Goal: Task Accomplishment & Management: Complete application form

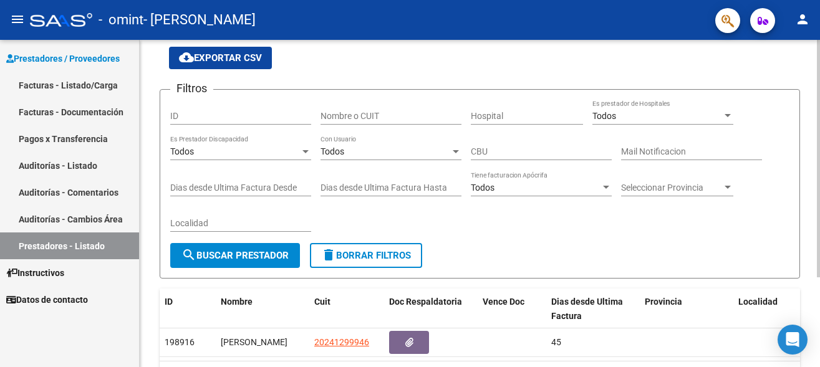
scroll to position [64, 0]
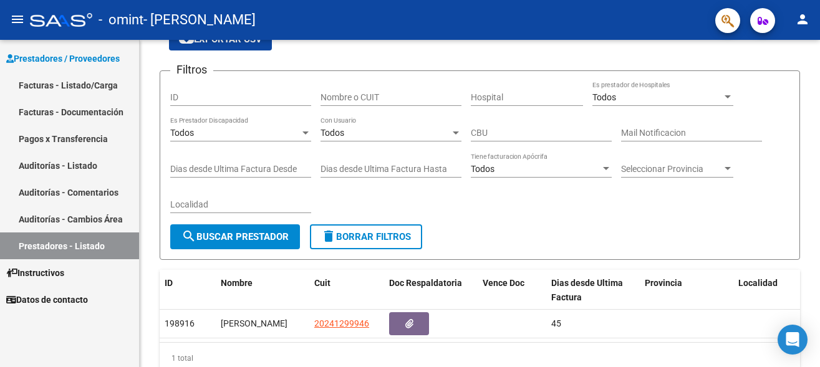
click at [88, 84] on link "Facturas - Listado/Carga" at bounding box center [69, 85] width 139 height 27
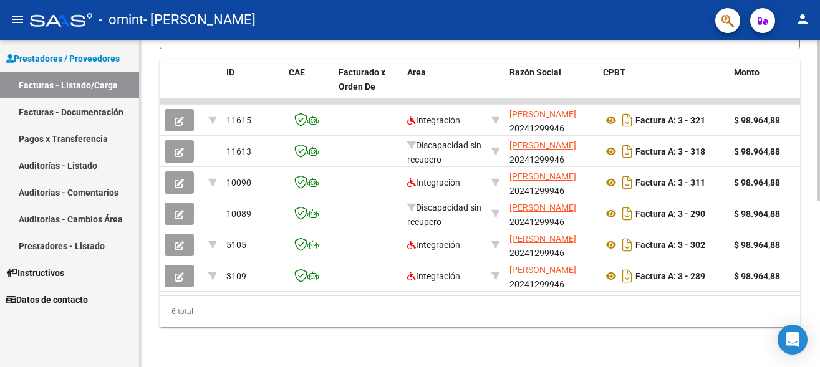
scroll to position [340, 0]
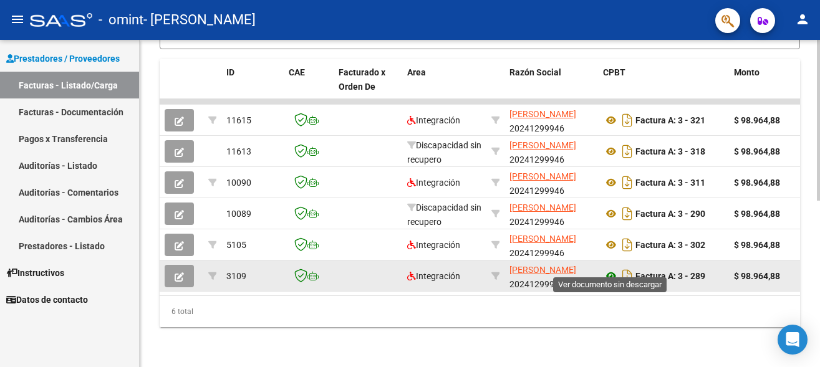
click at [609, 269] on icon at bounding box center [611, 276] width 16 height 15
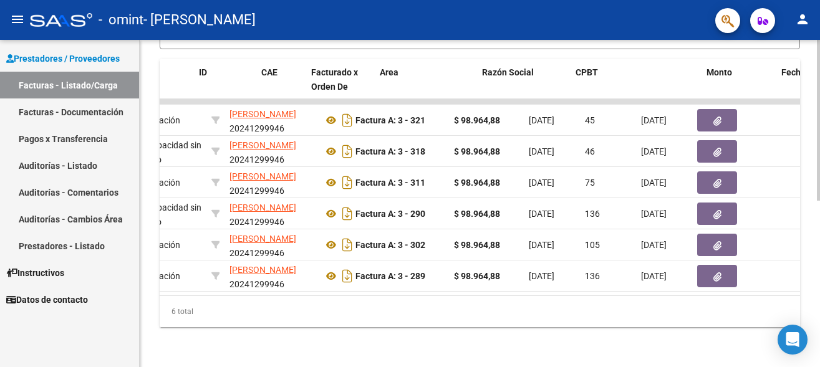
scroll to position [0, 0]
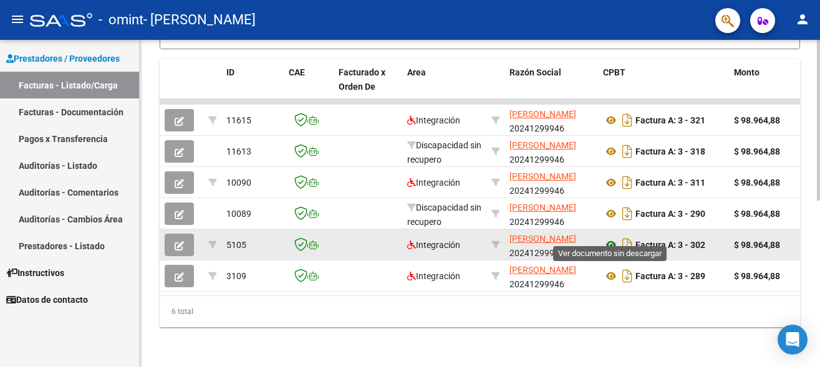
click at [612, 238] on icon at bounding box center [611, 245] width 16 height 15
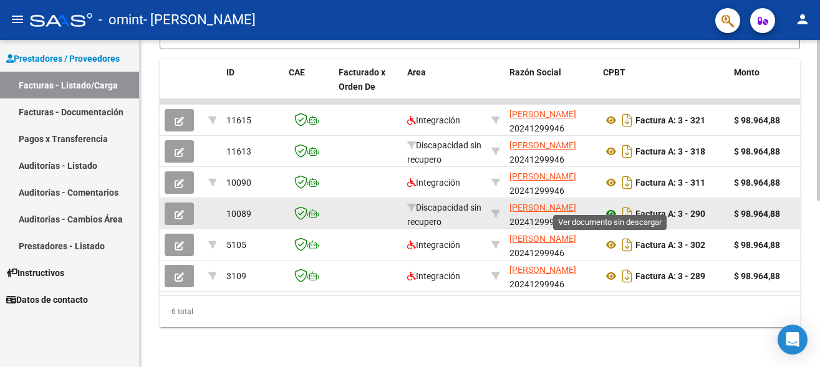
click at [613, 207] on icon at bounding box center [611, 214] width 16 height 15
click at [612, 207] on icon at bounding box center [611, 214] width 16 height 15
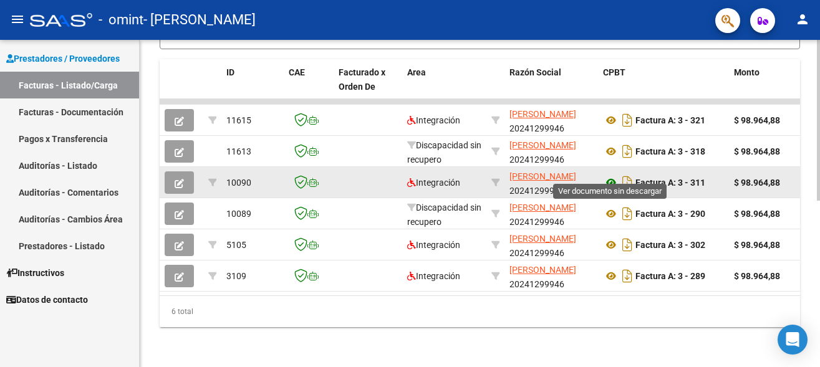
click at [613, 175] on icon at bounding box center [611, 182] width 16 height 15
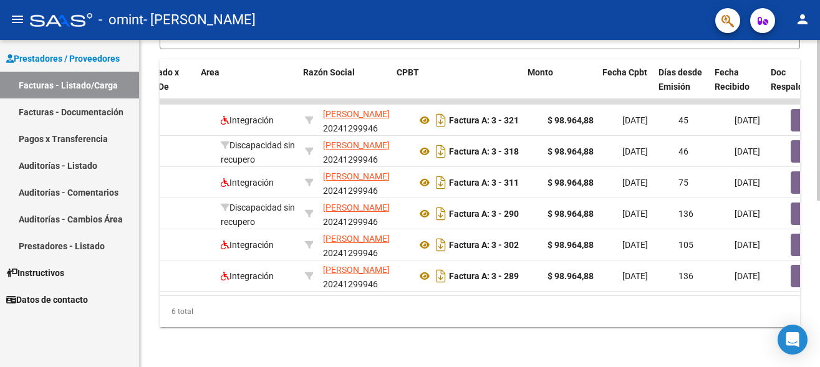
scroll to position [0, 184]
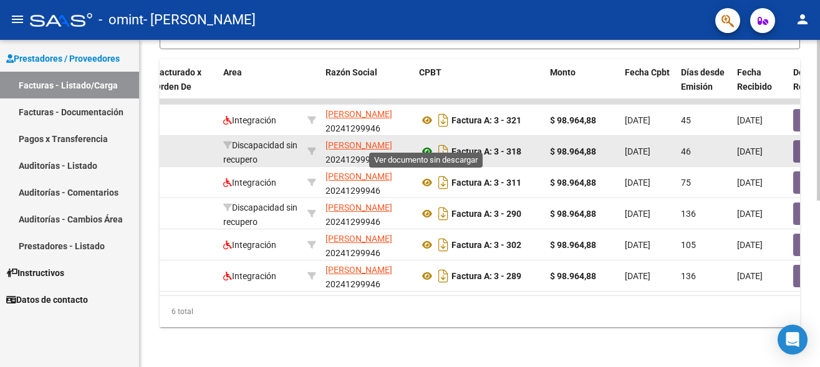
click at [429, 144] on icon at bounding box center [427, 151] width 16 height 15
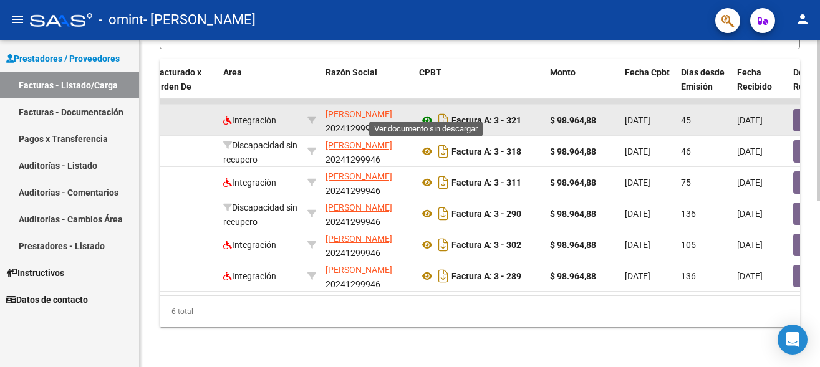
click at [427, 113] on icon at bounding box center [427, 120] width 16 height 15
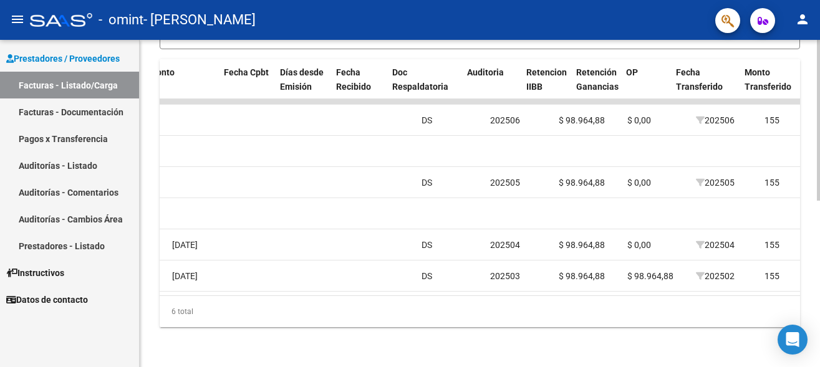
scroll to position [0, 0]
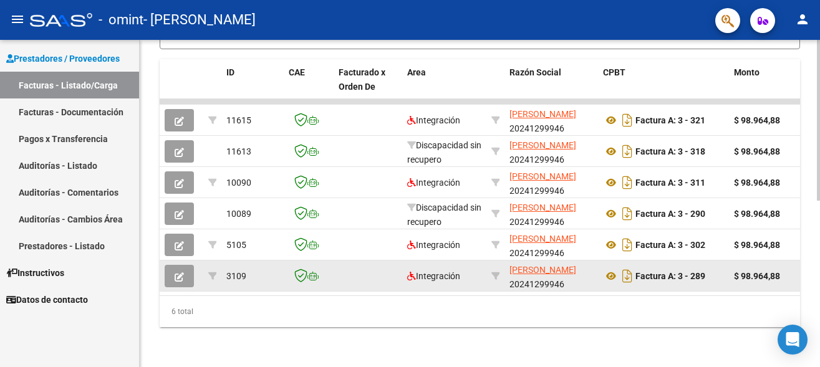
click at [179, 273] on icon "button" at bounding box center [179, 277] width 9 height 9
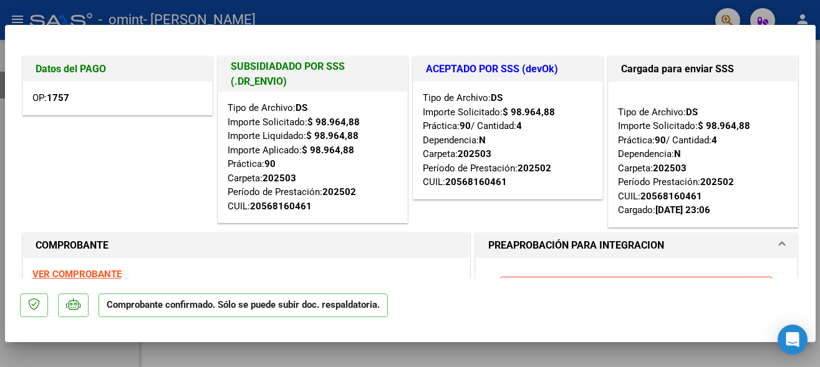
click at [49, 17] on div at bounding box center [410, 183] width 820 height 367
type input "$ 0,00"
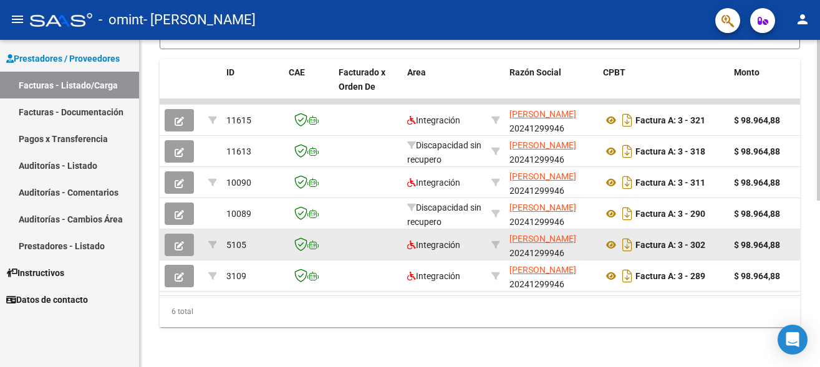
click at [180, 241] on icon "button" at bounding box center [179, 245] width 9 height 9
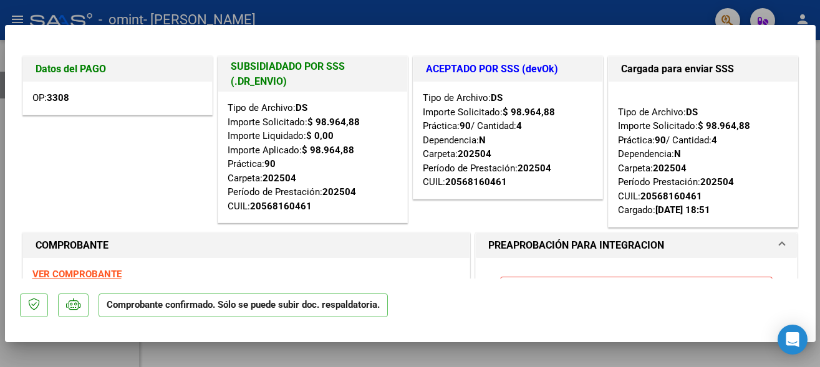
click at [475, 13] on div at bounding box center [410, 183] width 820 height 367
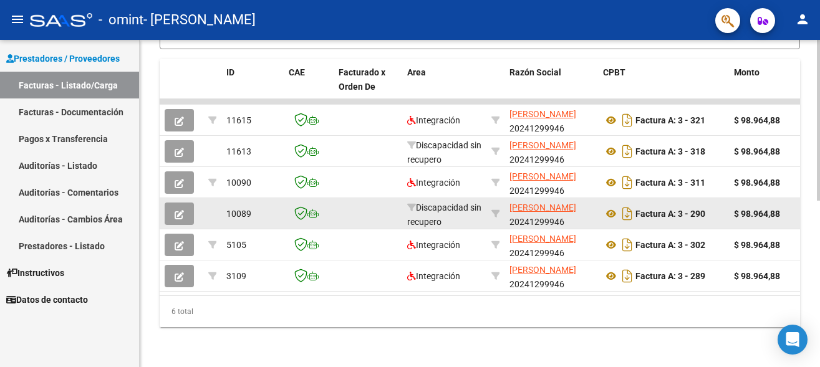
click at [179, 210] on icon "button" at bounding box center [179, 214] width 9 height 9
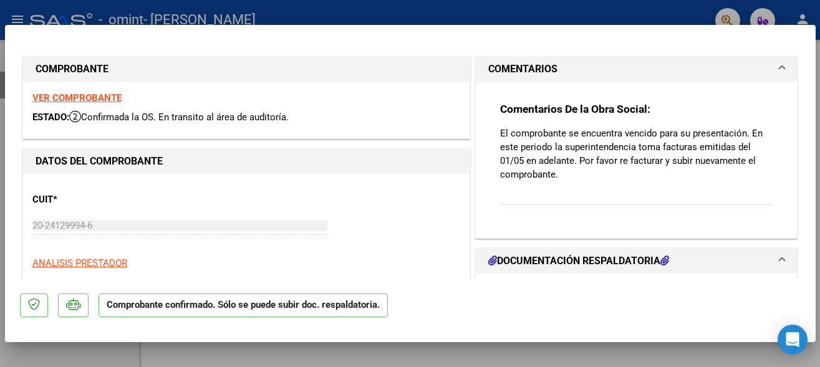
click at [430, 15] on div at bounding box center [410, 183] width 820 height 367
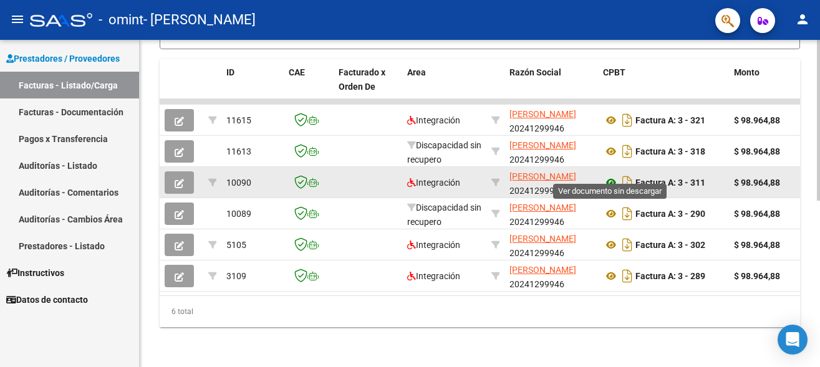
click at [611, 175] on icon at bounding box center [611, 182] width 16 height 15
click at [180, 179] on icon "button" at bounding box center [179, 183] width 9 height 9
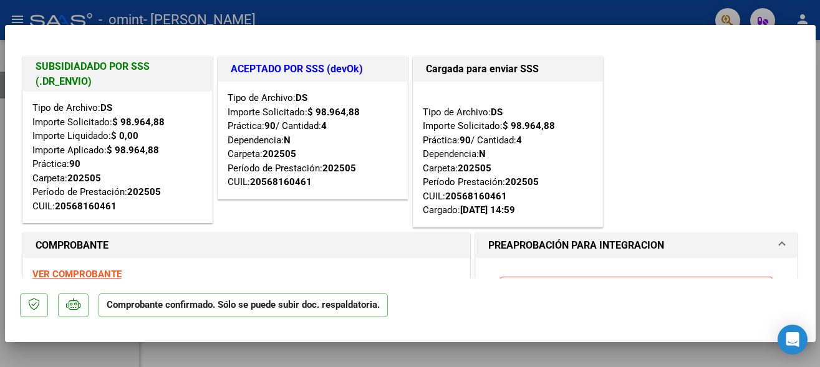
click at [275, 19] on div at bounding box center [410, 183] width 820 height 367
type input "$ 0,00"
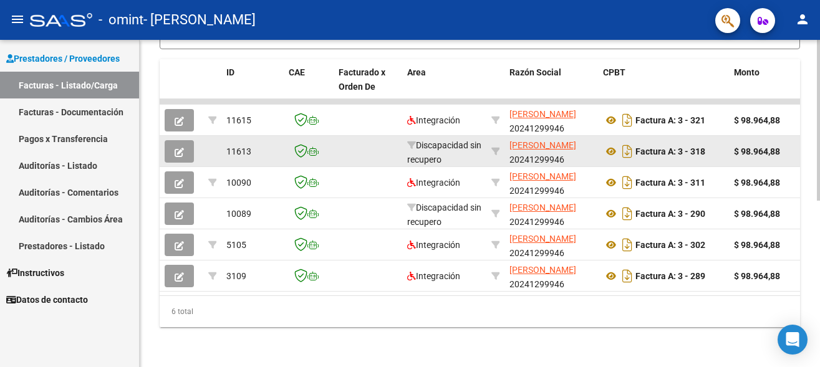
click at [183, 148] on icon "button" at bounding box center [179, 152] width 9 height 9
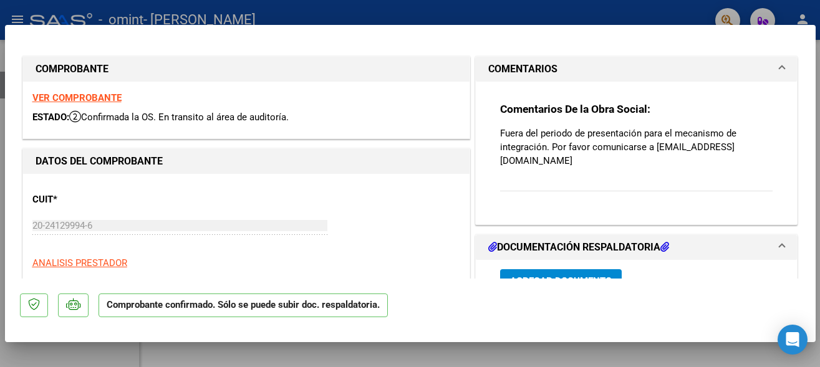
click at [432, 11] on div at bounding box center [410, 183] width 820 height 367
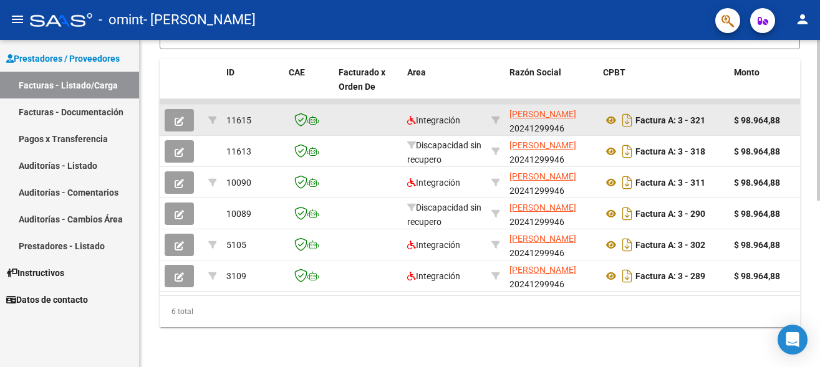
click at [180, 117] on icon "button" at bounding box center [179, 121] width 9 height 9
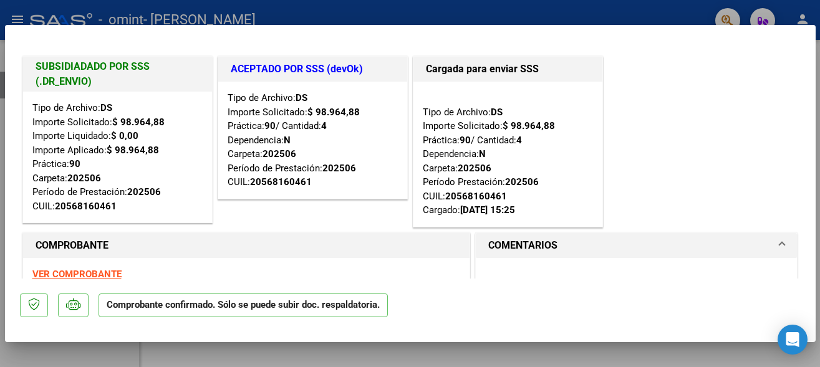
click at [340, 10] on div at bounding box center [410, 183] width 820 height 367
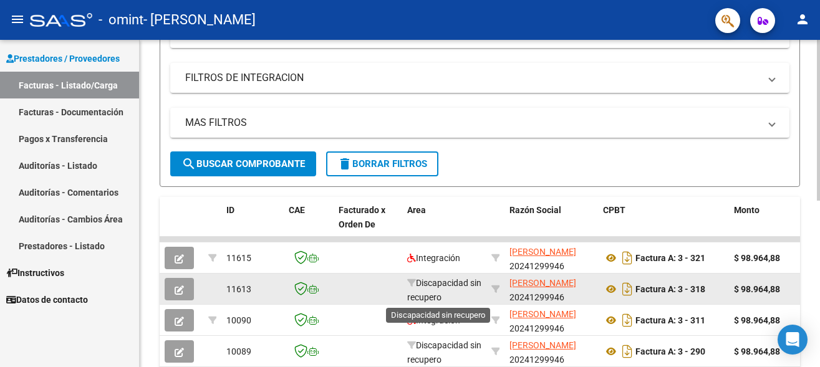
scroll to position [208, 0]
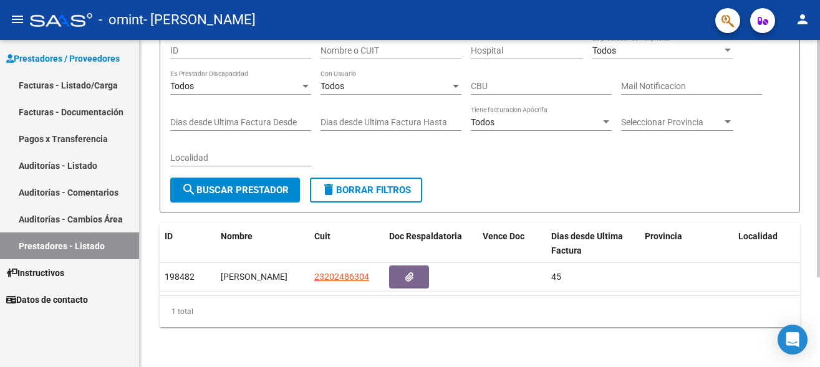
scroll to position [124, 0]
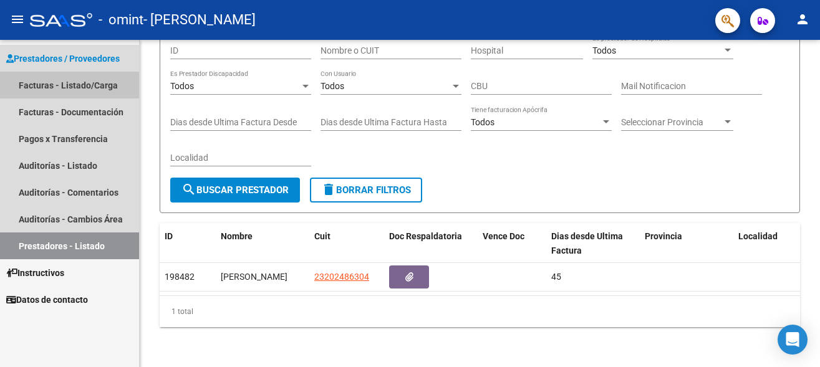
click at [93, 85] on link "Facturas - Listado/Carga" at bounding box center [69, 85] width 139 height 27
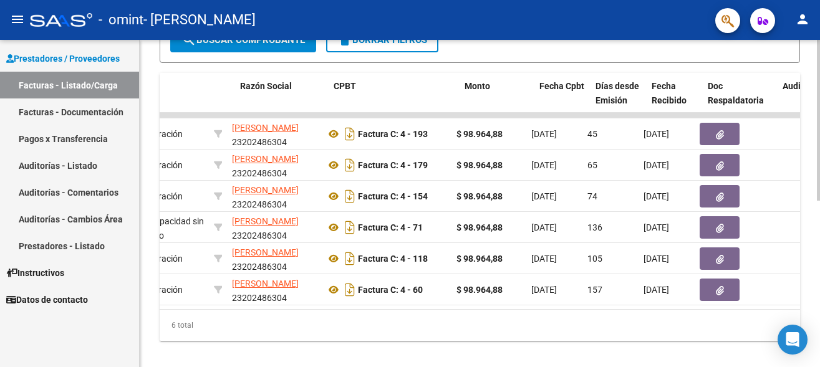
scroll to position [0, 242]
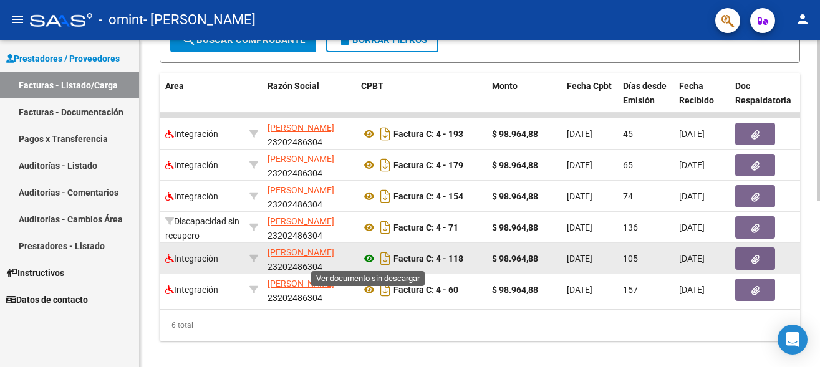
click at [370, 259] on icon at bounding box center [369, 258] width 16 height 15
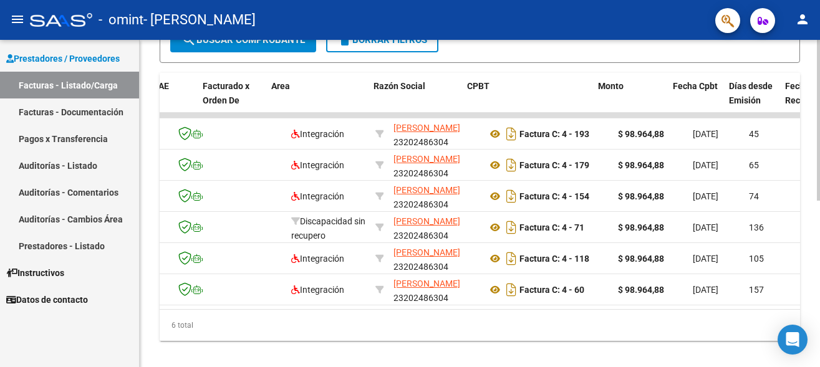
scroll to position [0, 75]
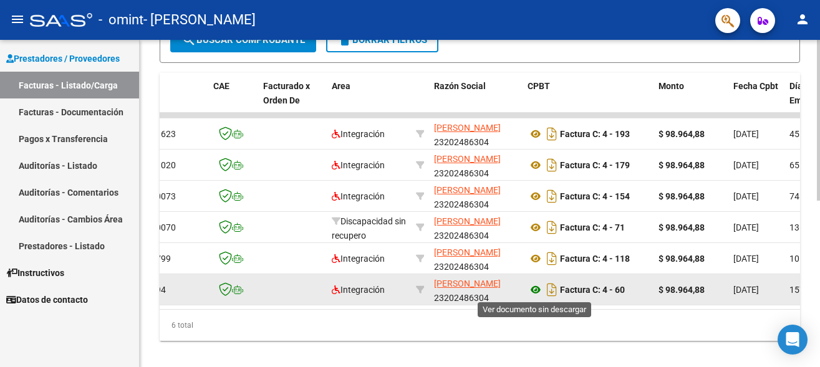
click at [536, 291] on icon at bounding box center [536, 290] width 16 height 15
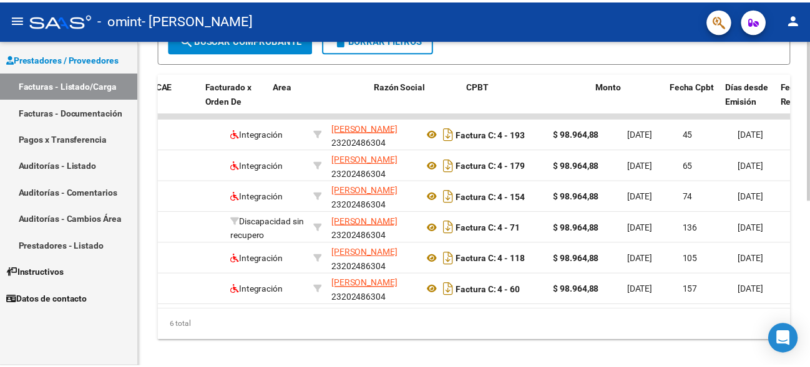
scroll to position [0, 48]
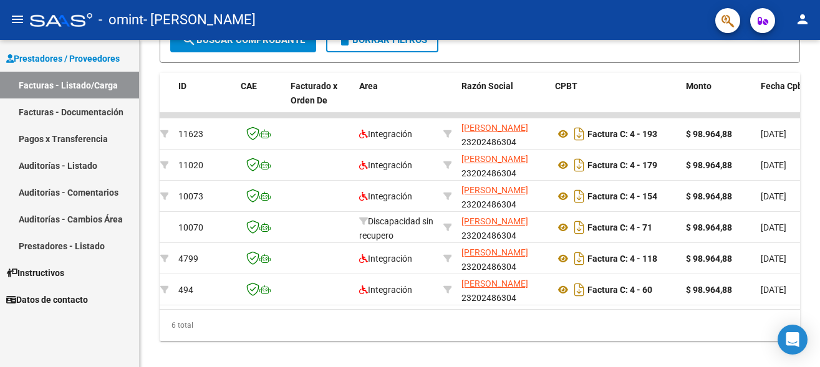
click at [806, 17] on mat-icon "person" at bounding box center [802, 19] width 15 height 15
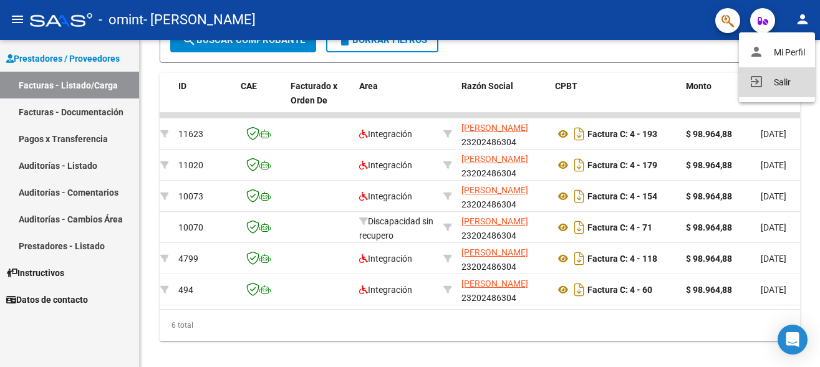
click at [785, 78] on button "exit_to_app Salir" at bounding box center [777, 82] width 76 height 30
